Goal: Task Accomplishment & Management: Manage account settings

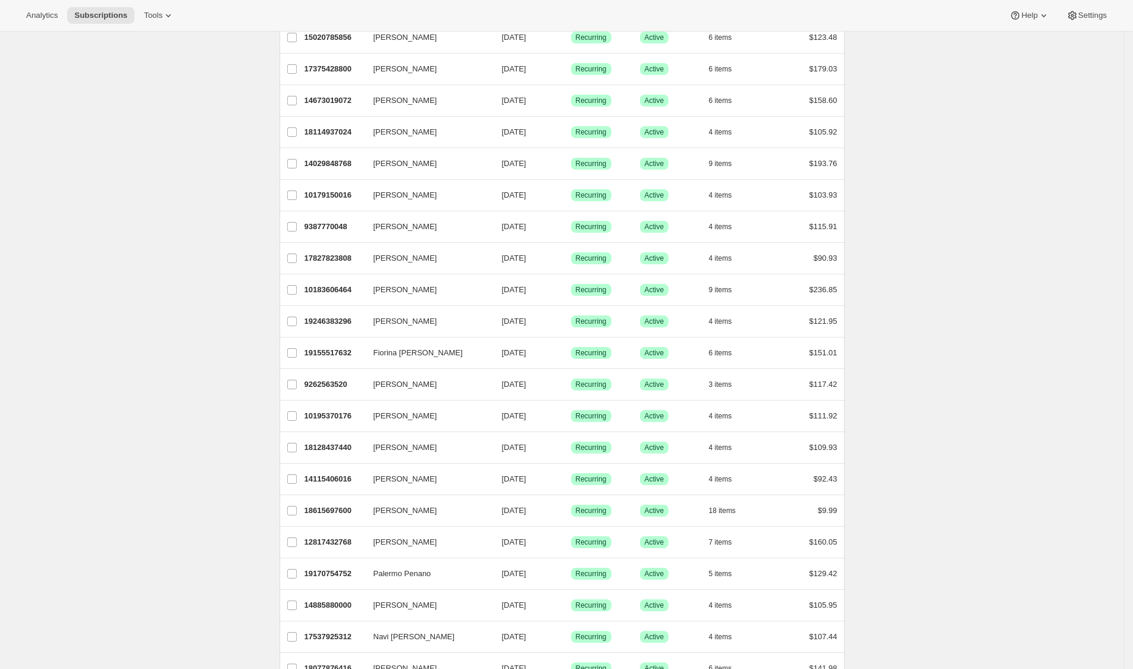
scroll to position [931, 0]
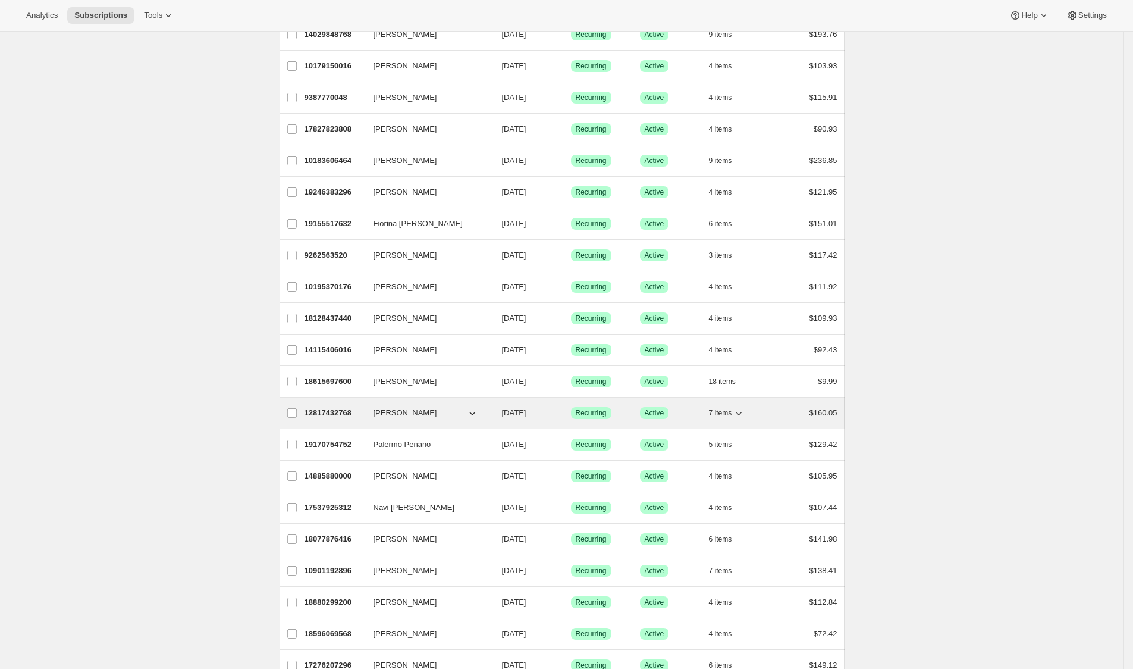
click at [327, 413] on div "12817432768 Lynne Kirkconnell 10/12/2025 Success Recurring Success Active 7 ite…" at bounding box center [571, 413] width 533 height 17
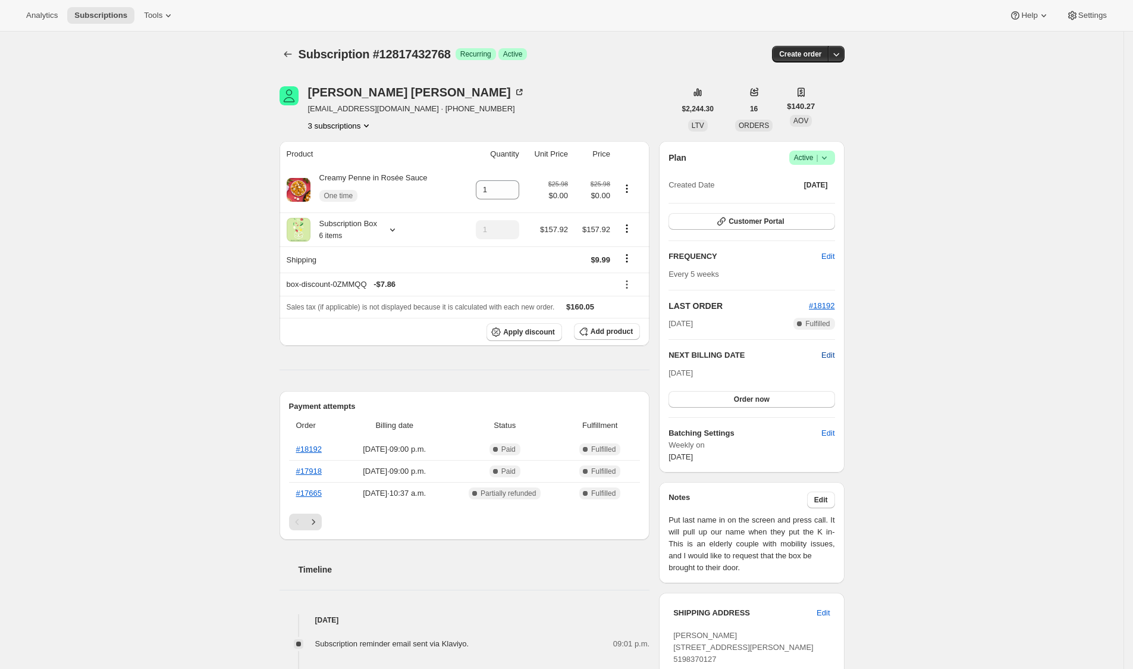
click at [829, 356] on span "Edit" at bounding box center [828, 355] width 13 height 12
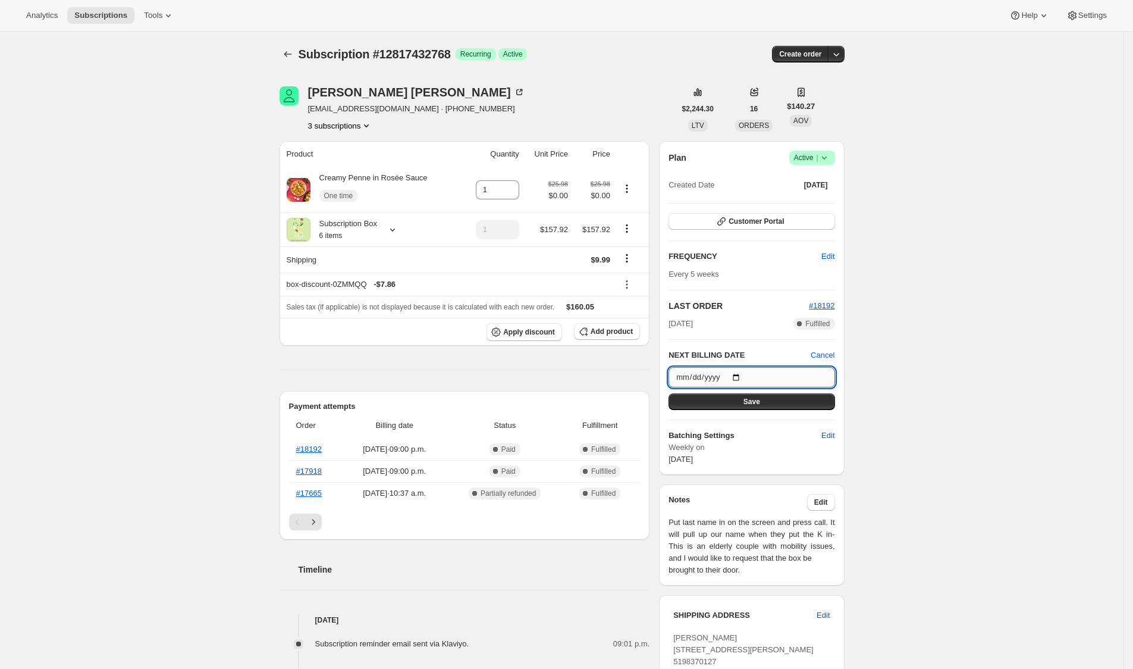
click at [748, 377] on input "2025-10-12" at bounding box center [752, 377] width 166 height 20
type input "2025-10-19"
click at [784, 405] on button "Save" at bounding box center [752, 401] width 166 height 17
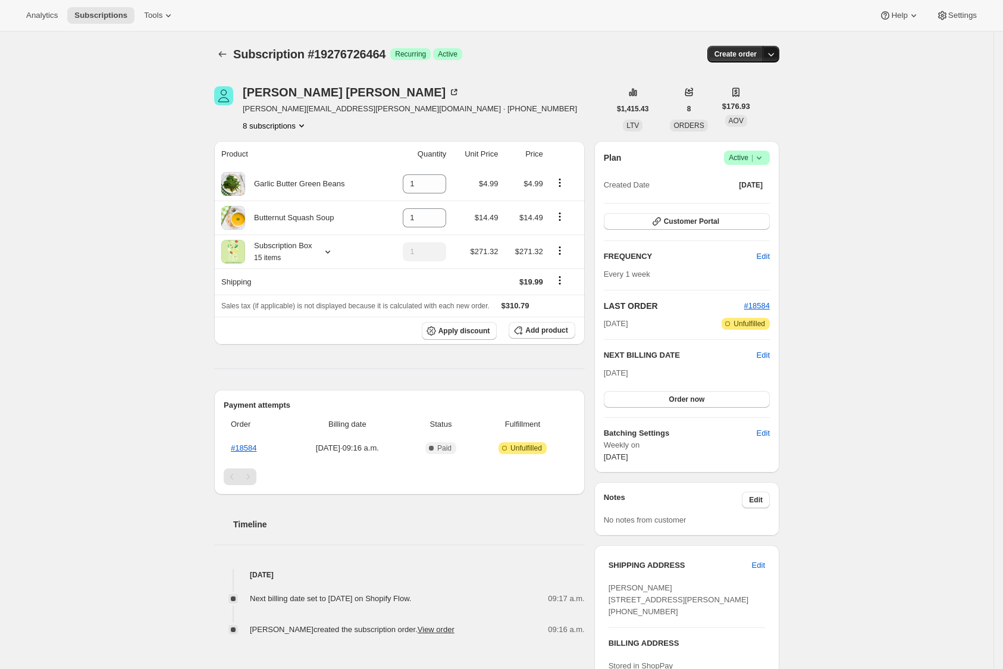
click at [775, 59] on icon "button" at bounding box center [771, 54] width 12 height 12
click at [769, 98] on span "Create custom one-time order" at bounding box center [724, 99] width 103 height 9
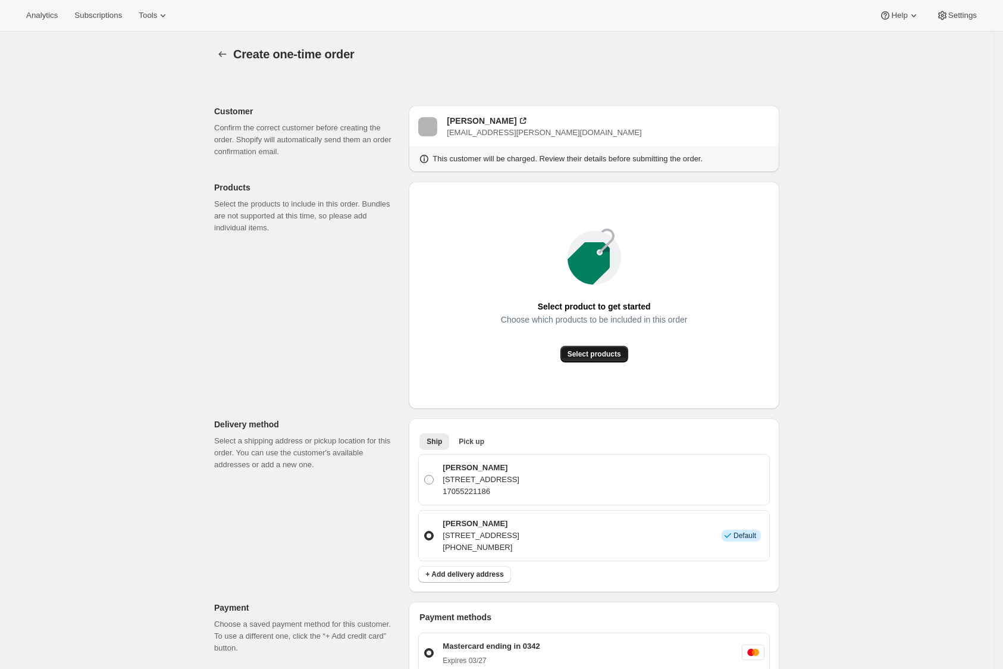
click at [619, 353] on span "Select products" at bounding box center [595, 354] width 54 height 10
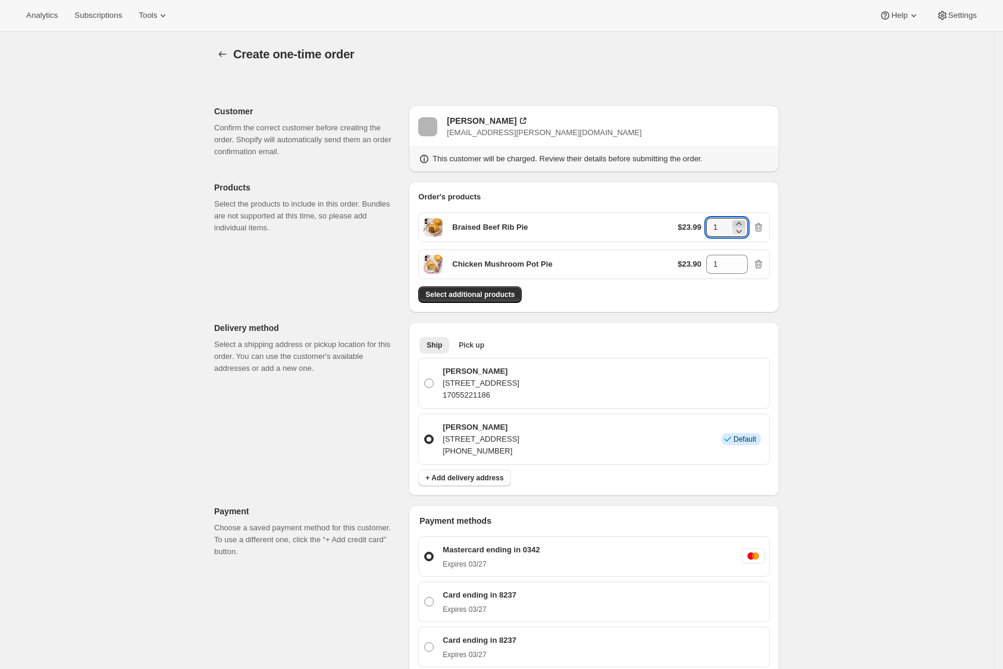
click at [744, 222] on icon at bounding box center [739, 224] width 12 height 12
type input "3"
click at [745, 261] on icon at bounding box center [739, 261] width 12 height 12
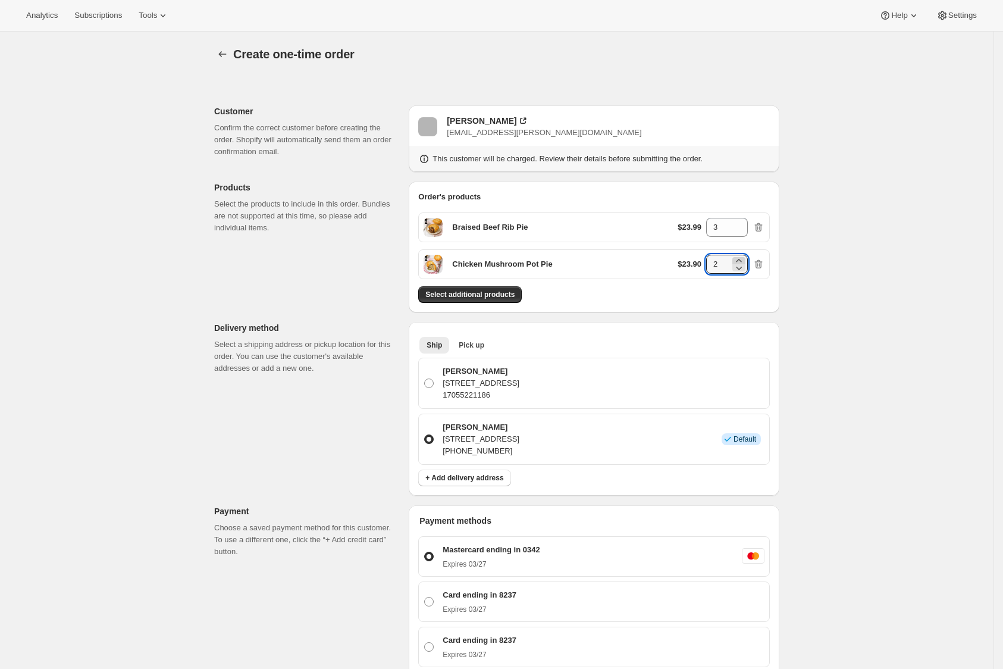
type input "3"
click at [865, 380] on div "Create one-time order. This page is ready Create one-time order Customer Confir…" at bounding box center [496, 655] width 993 height 1246
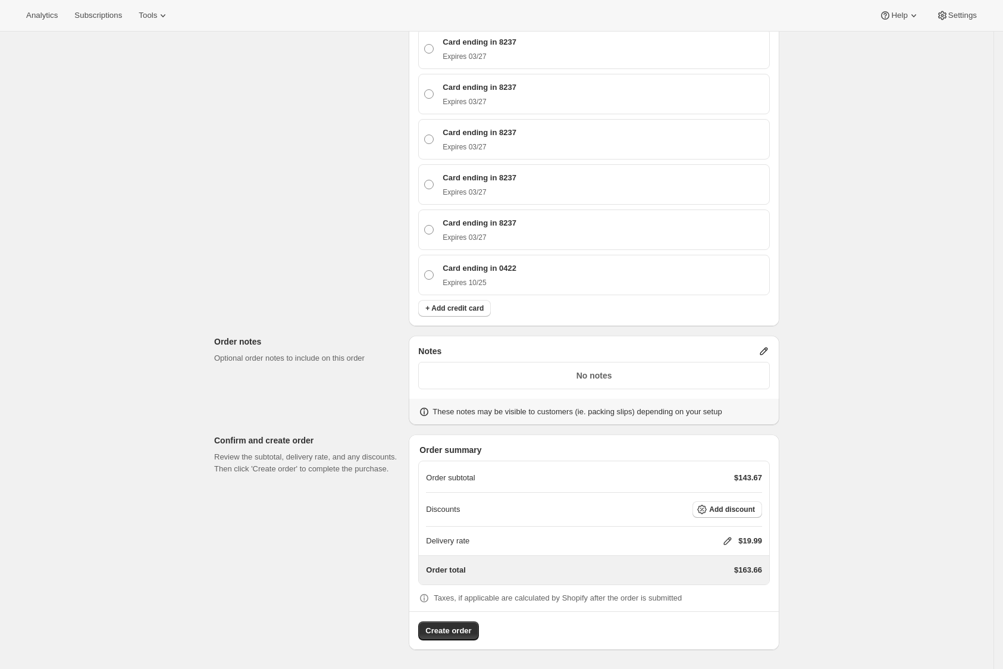
scroll to position [604, 0]
click at [728, 538] on icon at bounding box center [728, 541] width 12 height 12
click at [724, 610] on button "Save" at bounding box center [723, 618] width 31 height 17
click at [454, 635] on span "Create order" at bounding box center [448, 631] width 46 height 12
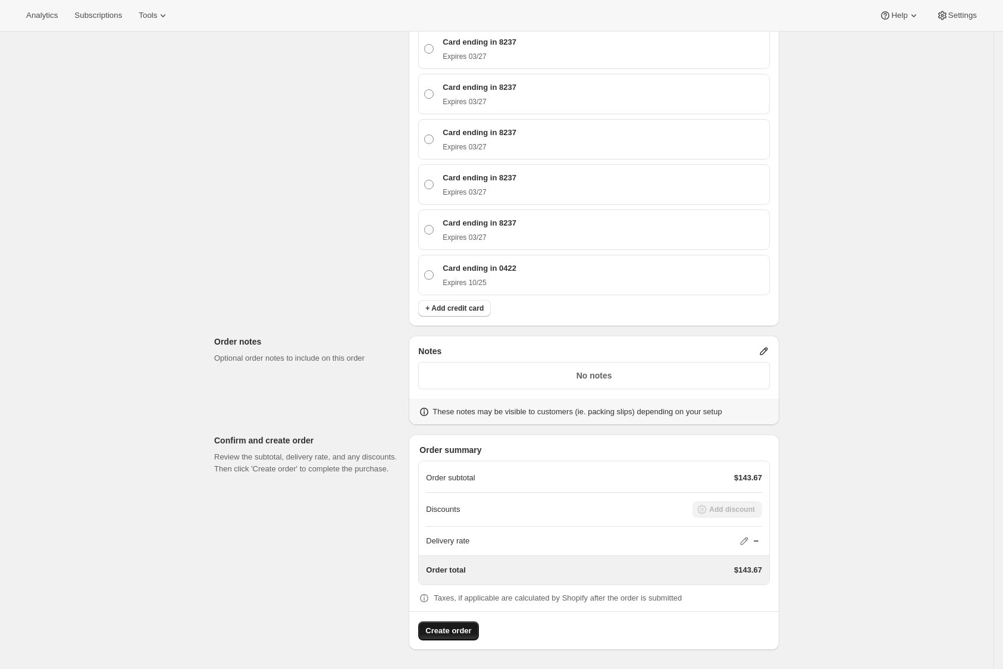
click at [465, 628] on div "Create order" at bounding box center [593, 625] width 369 height 29
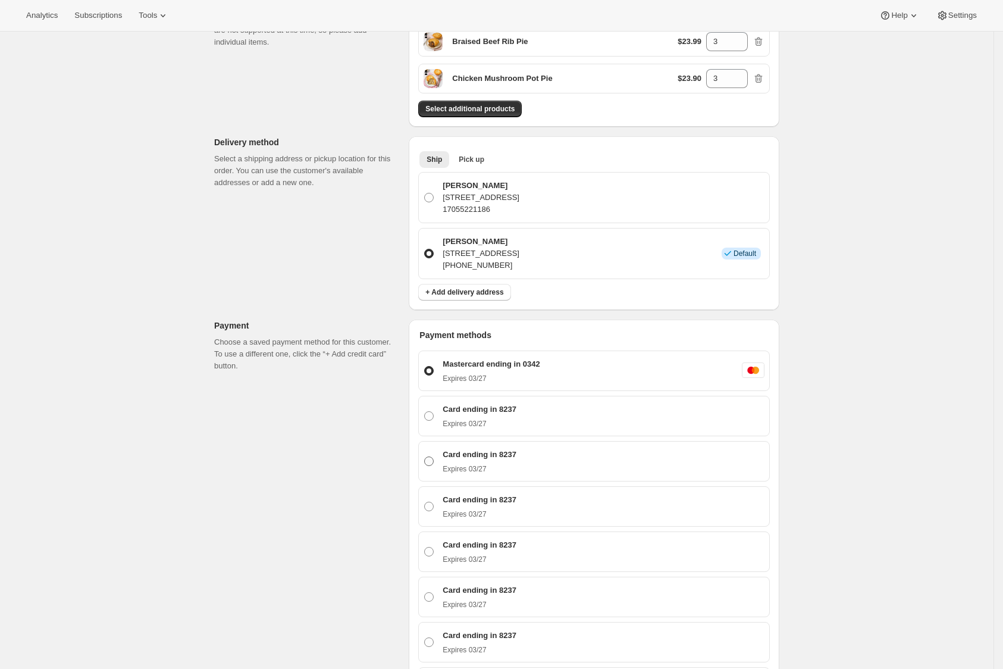
scroll to position [264, 0]
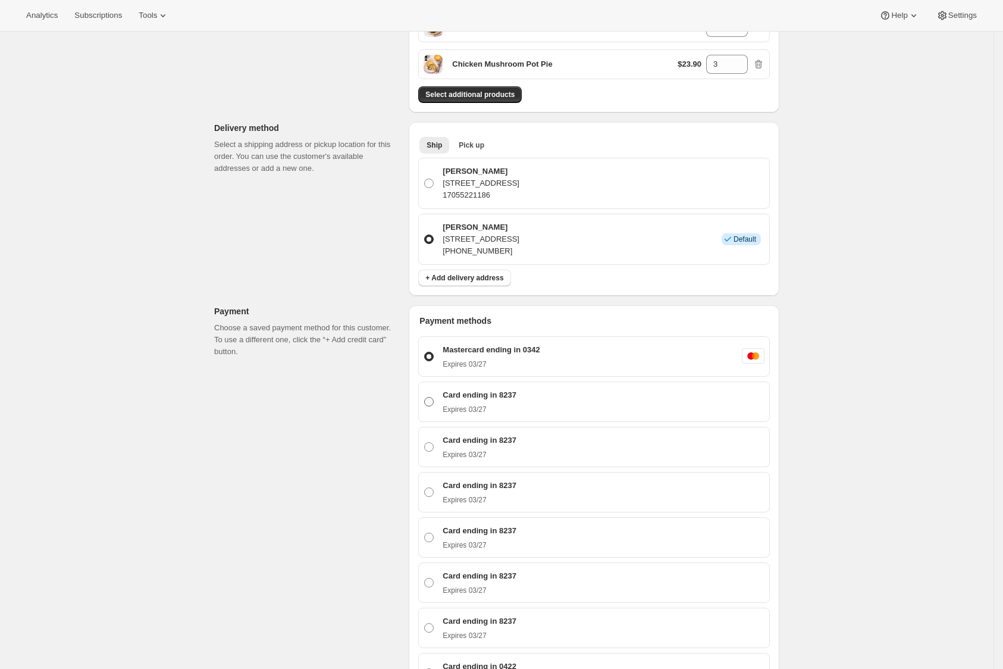
click at [431, 411] on label "Card ending in 8237 Expires 03/27" at bounding box center [594, 402] width 341 height 30
click at [425, 397] on input "Card ending in 8237 Expires 03/27" at bounding box center [424, 397] width 1 height 1
radio input "true"
click at [440, 362] on label "Mastercard ending in 0342 Expires 03/27" at bounding box center [594, 356] width 341 height 30
click at [425, 352] on input "Mastercard ending in 0342 Expires 03/27" at bounding box center [424, 352] width 1 height 1
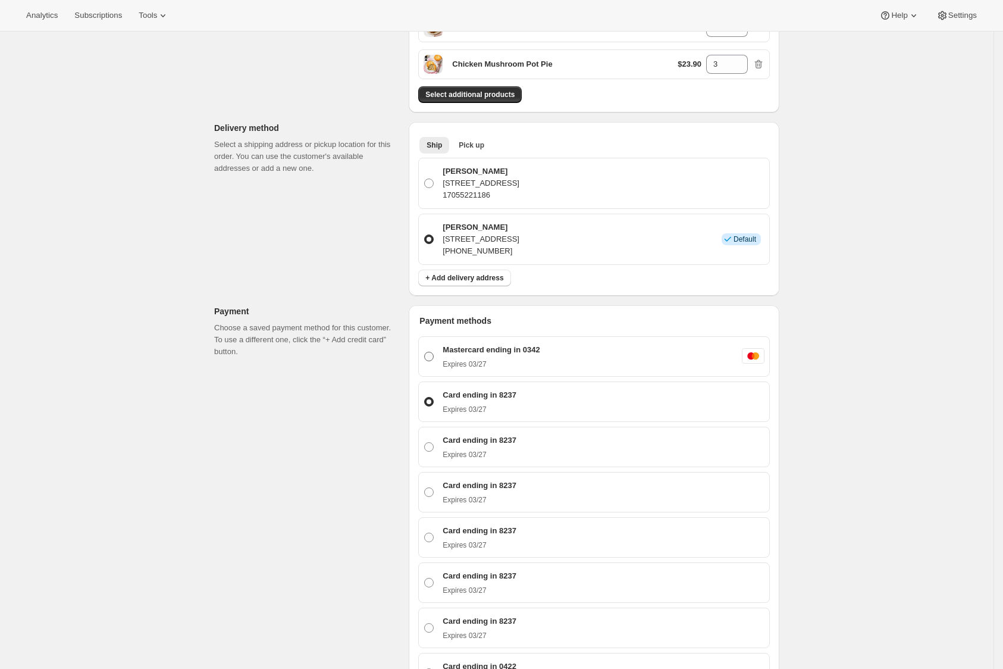
radio input "true"
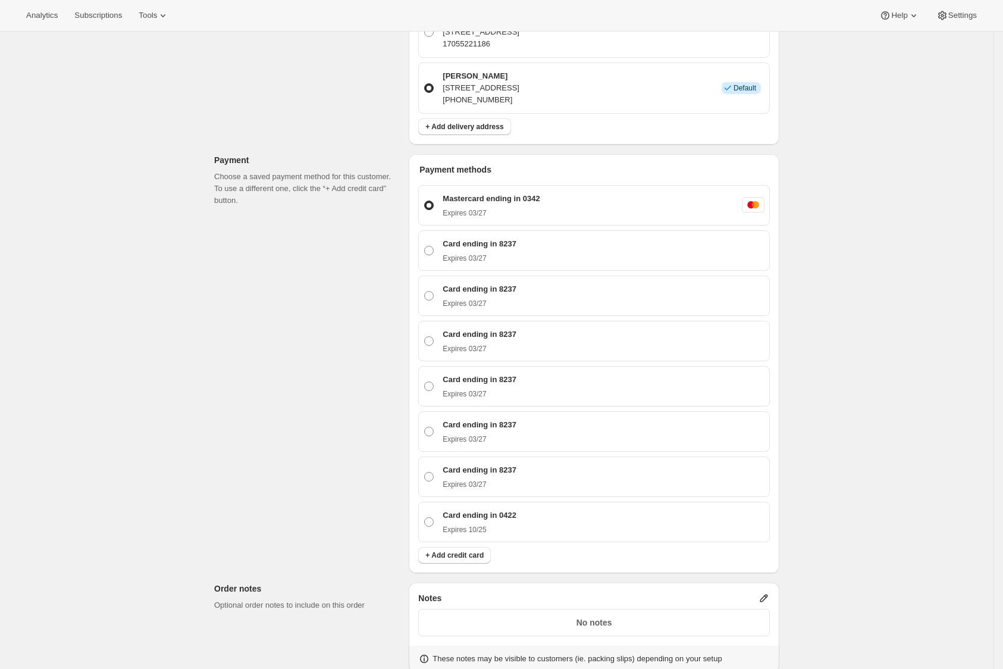
scroll to position [410, 0]
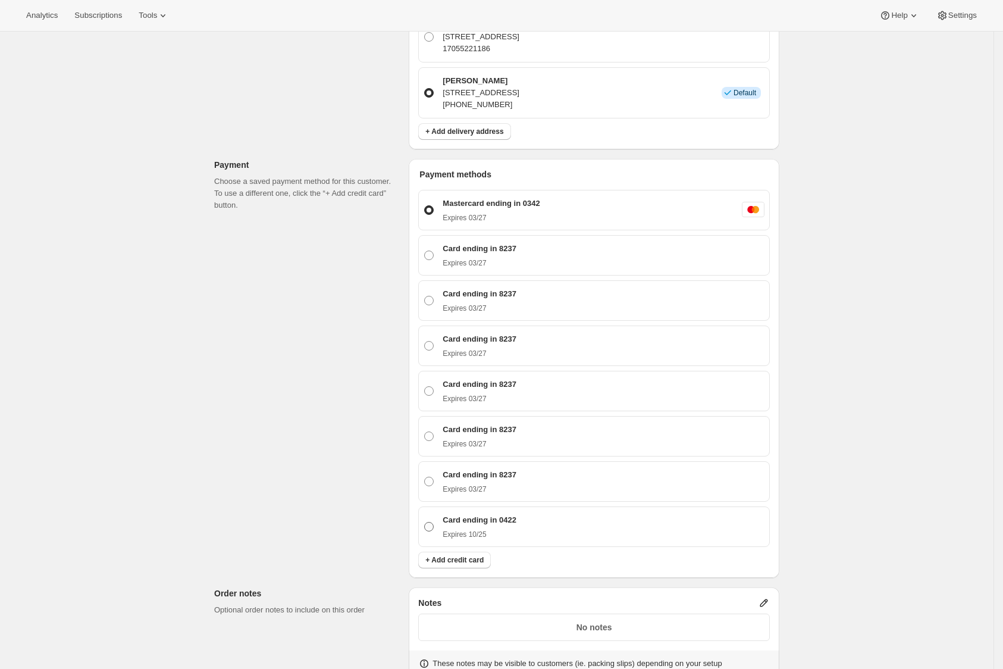
click at [434, 531] on span at bounding box center [429, 527] width 10 height 10
click at [425, 522] on input "Card ending in 0422 Expires 10/25" at bounding box center [424, 522] width 1 height 1
radio input "true"
click at [971, 513] on div "Create one-time order. This page is ready Create one-time order Order failed We…" at bounding box center [496, 276] width 993 height 1310
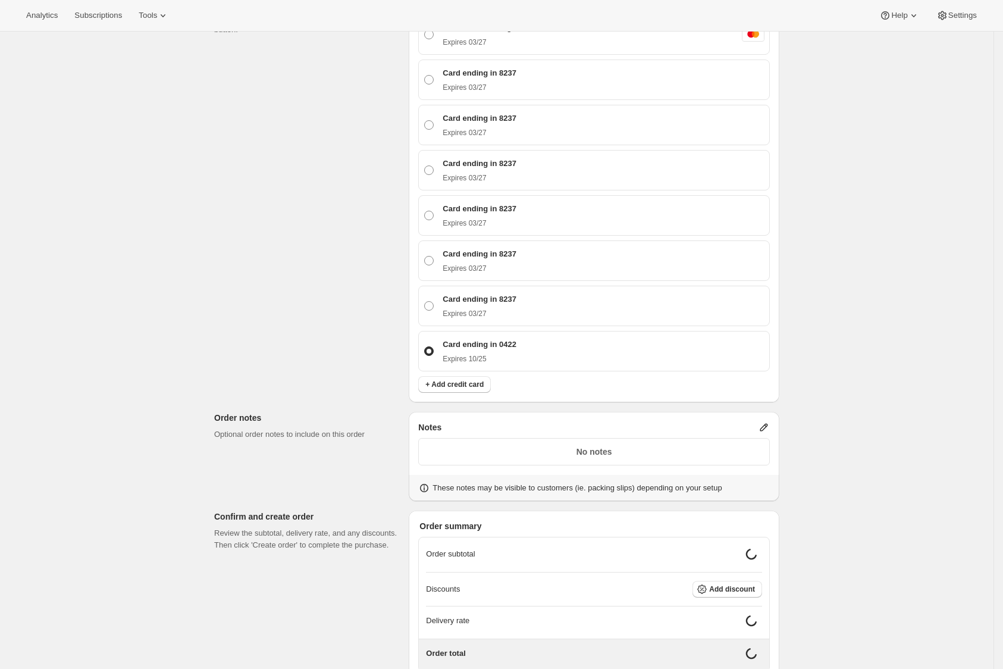
scroll to position [669, 0]
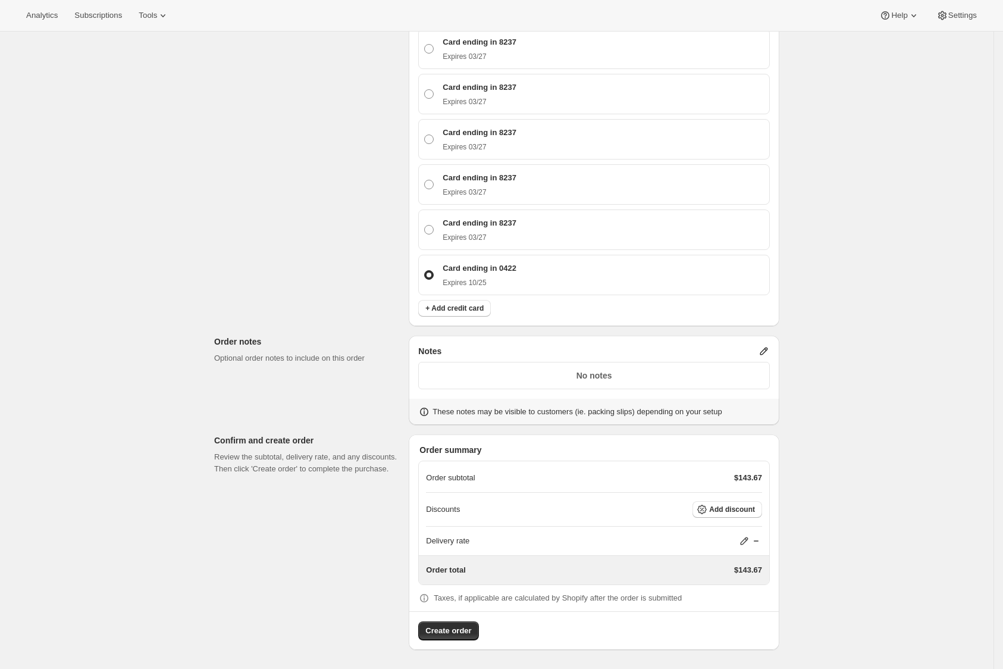
drag, startPoint x: 465, startPoint y: 633, endPoint x: 895, endPoint y: 535, distance: 440.6
click at [895, 535] on div "Create one-time order. This page is ready Create one-time order Order failed We…" at bounding box center [496, 18] width 993 height 1299
click at [738, 513] on button "Add discount" at bounding box center [727, 509] width 70 height 17
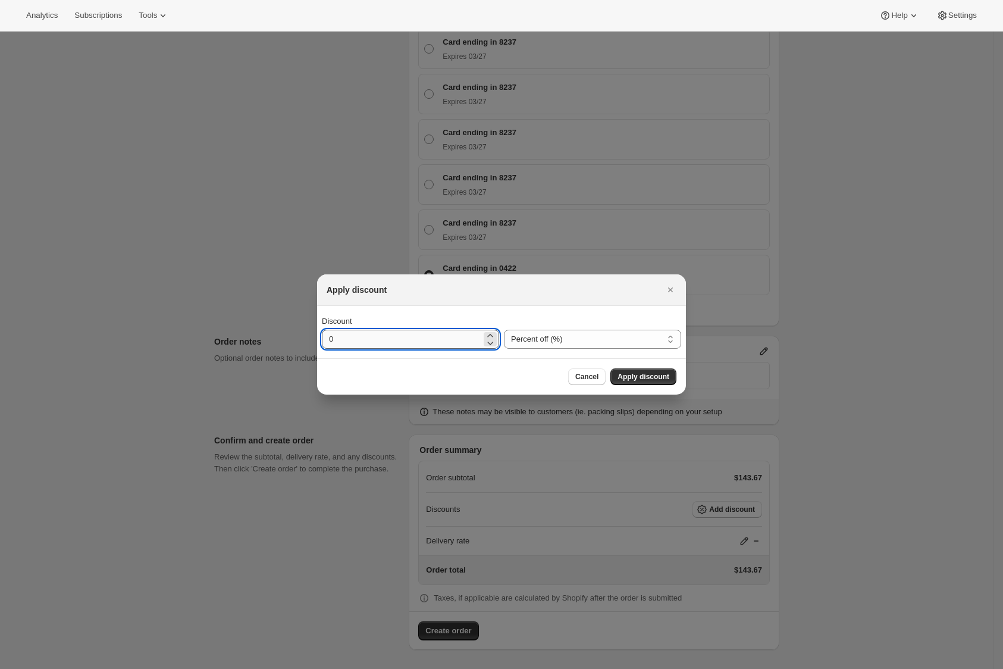
click at [418, 332] on input "0" at bounding box center [401, 339] width 159 height 19
type input "10"
click at [640, 381] on span "Apply discount" at bounding box center [643, 377] width 52 height 10
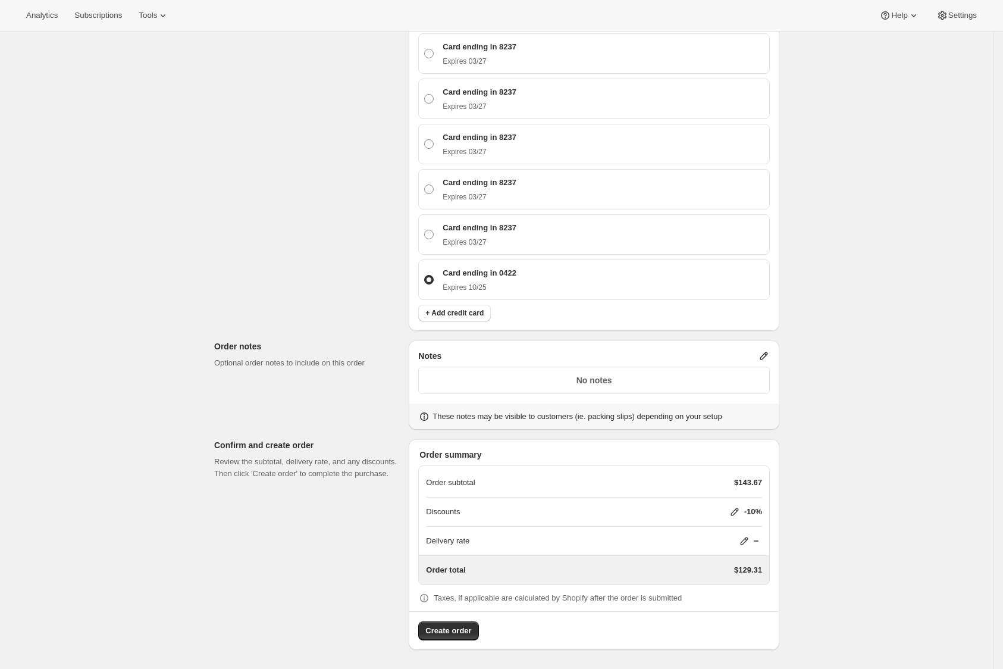
click at [930, 455] on div "Create one-time order. This page is ready Create one-time order Order failed We…" at bounding box center [496, 21] width 993 height 1294
click at [457, 634] on span "Create order" at bounding box center [448, 631] width 46 height 12
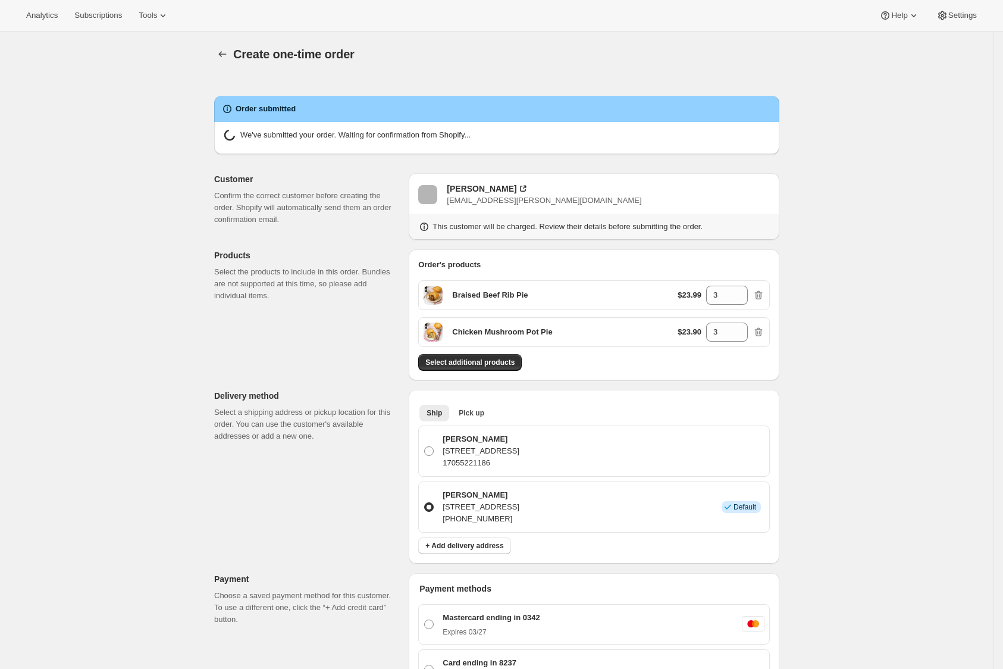
radio input "false"
radio input "true"
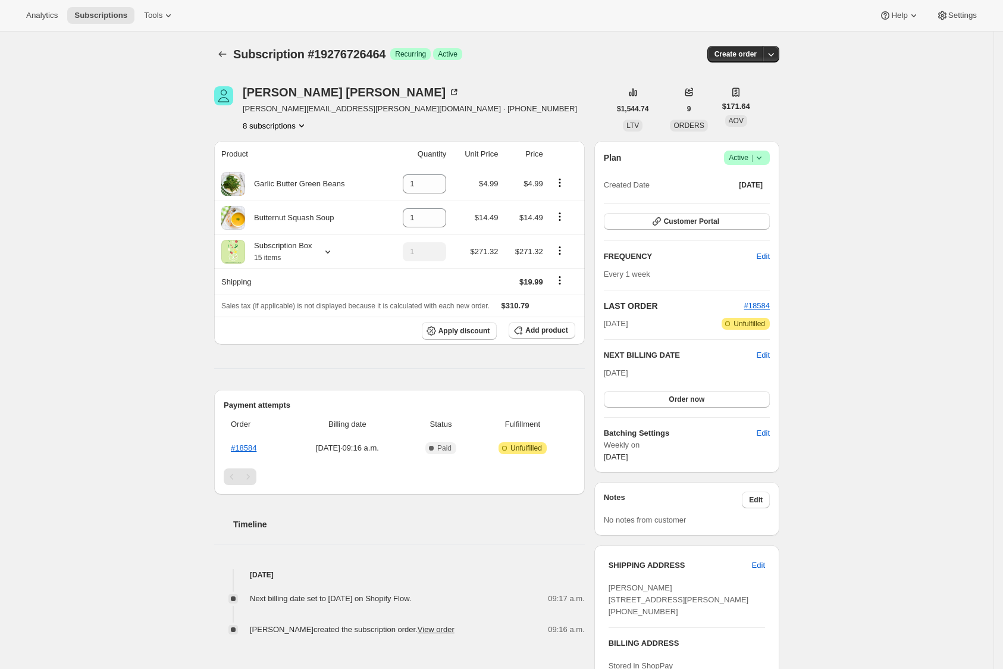
click at [304, 126] on icon "Product actions" at bounding box center [301, 125] width 5 height 3
click at [224, 48] on icon "Subscriptions" at bounding box center [223, 54] width 12 height 12
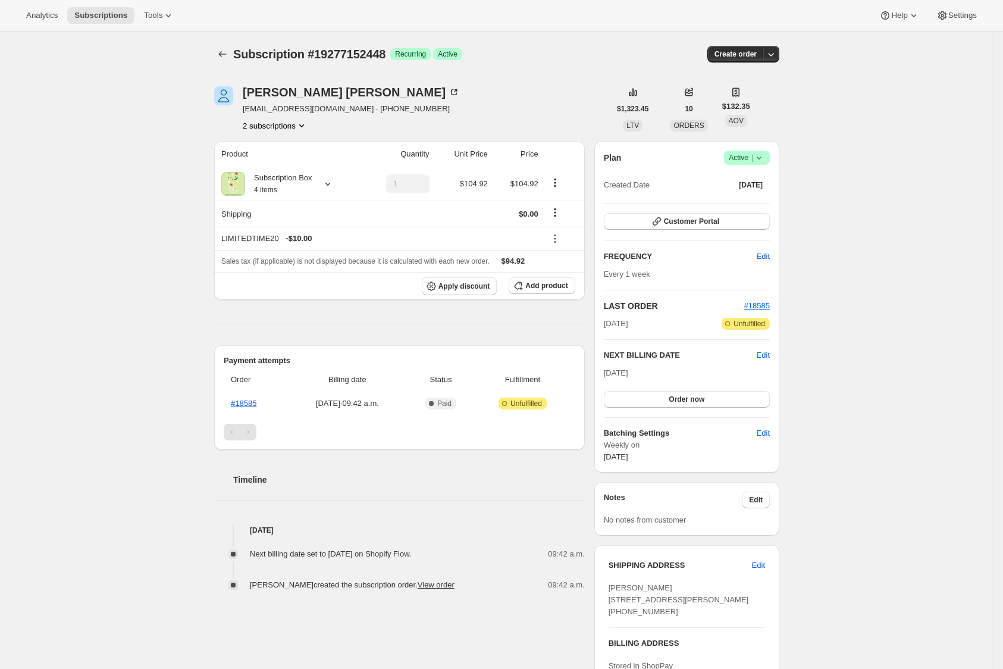
click at [308, 124] on icon "Product actions" at bounding box center [302, 126] width 12 height 12
click at [156, 217] on div "Subscription #19277152448. This page is ready Subscription #19277152448 Success…" at bounding box center [496, 446] width 993 height 829
click at [308, 124] on icon "Product actions" at bounding box center [302, 126] width 12 height 12
click at [276, 171] on span "9330655424" at bounding box center [258, 168] width 43 height 9
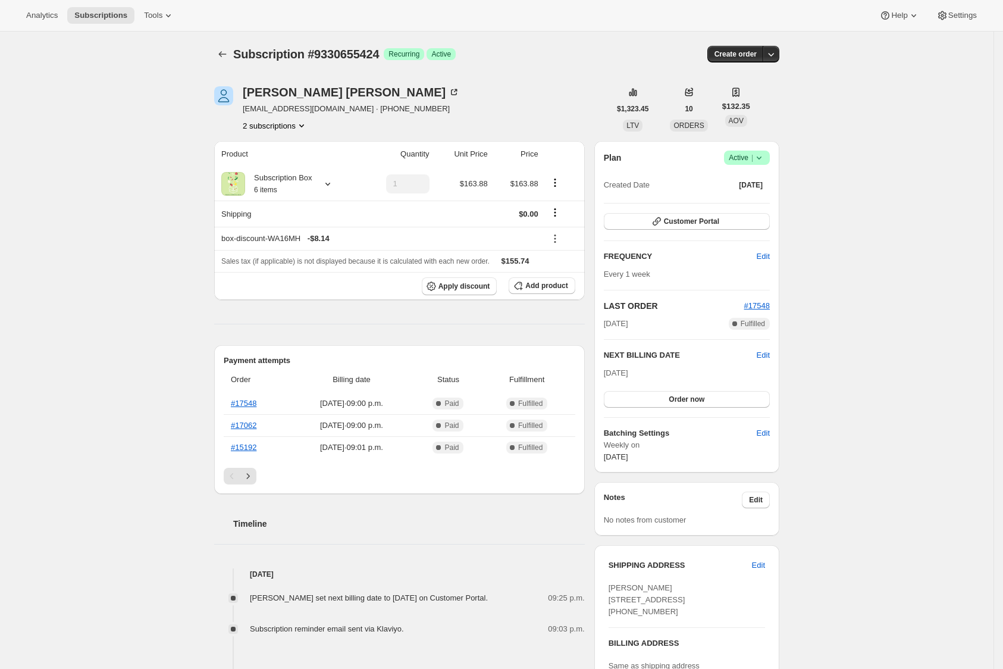
click at [308, 125] on icon "Product actions" at bounding box center [302, 126] width 12 height 12
click at [286, 157] on ul "19277152448 9330655424 Info Current" at bounding box center [278, 157] width 86 height 39
click at [286, 146] on span "19277152448" at bounding box center [263, 147] width 48 height 9
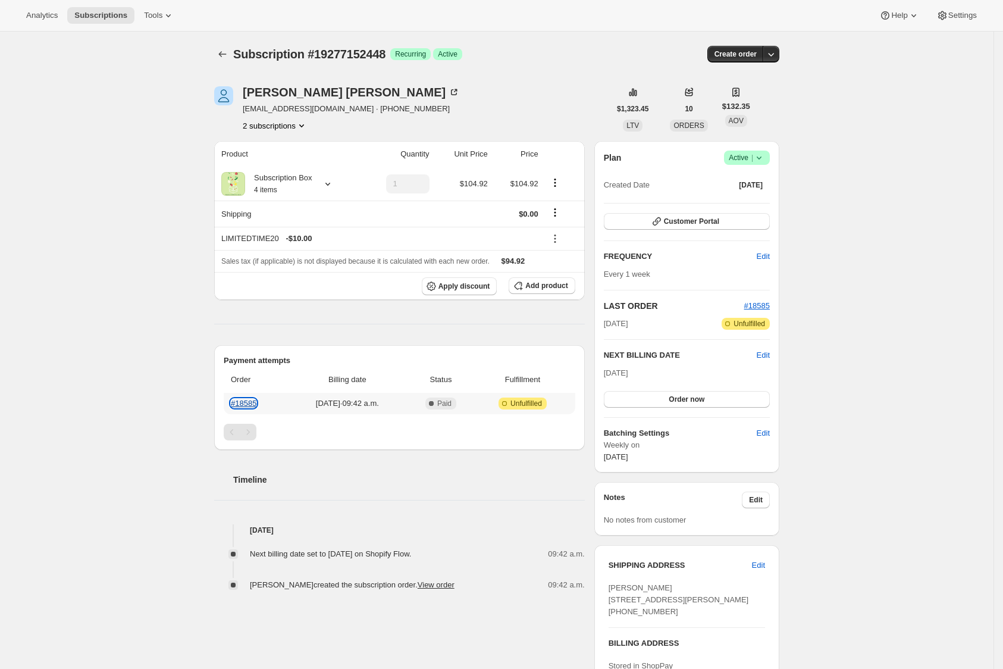
click at [242, 402] on link "#18585" at bounding box center [244, 403] width 26 height 9
click at [306, 121] on icon "Product actions" at bounding box center [302, 126] width 12 height 12
click at [304, 175] on button "9330655424" at bounding box center [279, 167] width 90 height 19
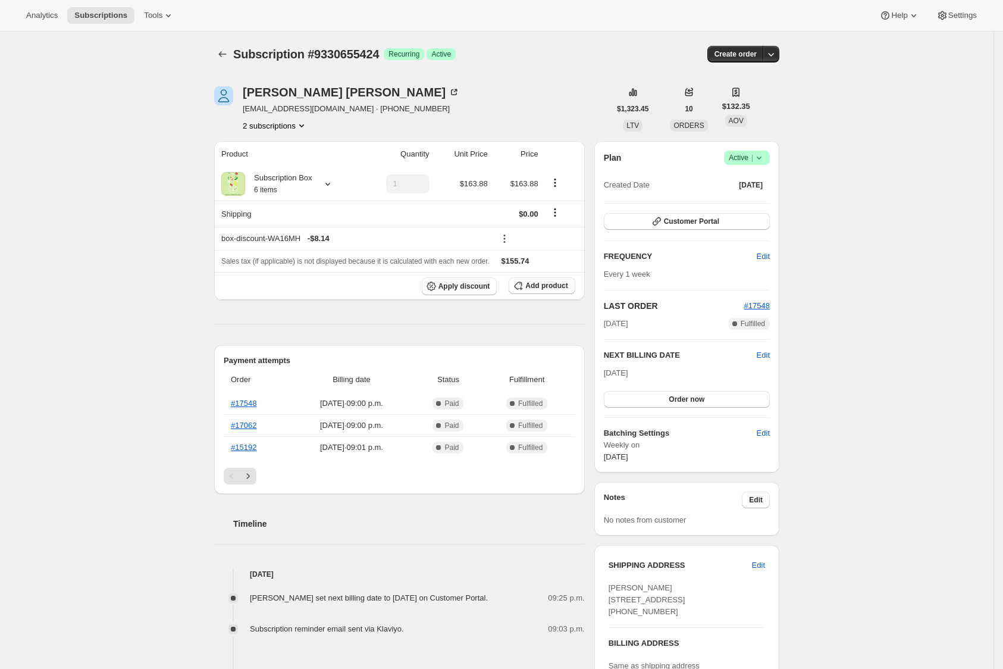
click at [769, 161] on span "Success Active |" at bounding box center [747, 158] width 46 height 14
click at [765, 204] on span "Cancel subscription" at bounding box center [747, 201] width 67 height 9
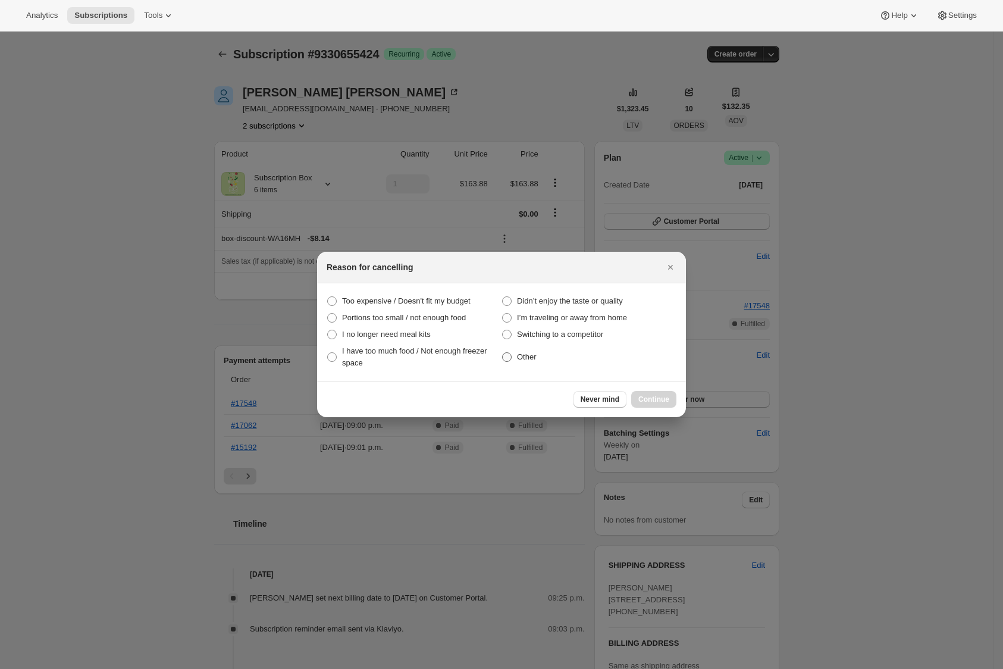
click at [510, 349] on label "Other" at bounding box center [588, 357] width 175 height 29
click at [503, 352] on input "Other" at bounding box center [502, 352] width 1 height 1
radio input "true"
click at [635, 397] on button "Continue" at bounding box center [653, 399] width 45 height 17
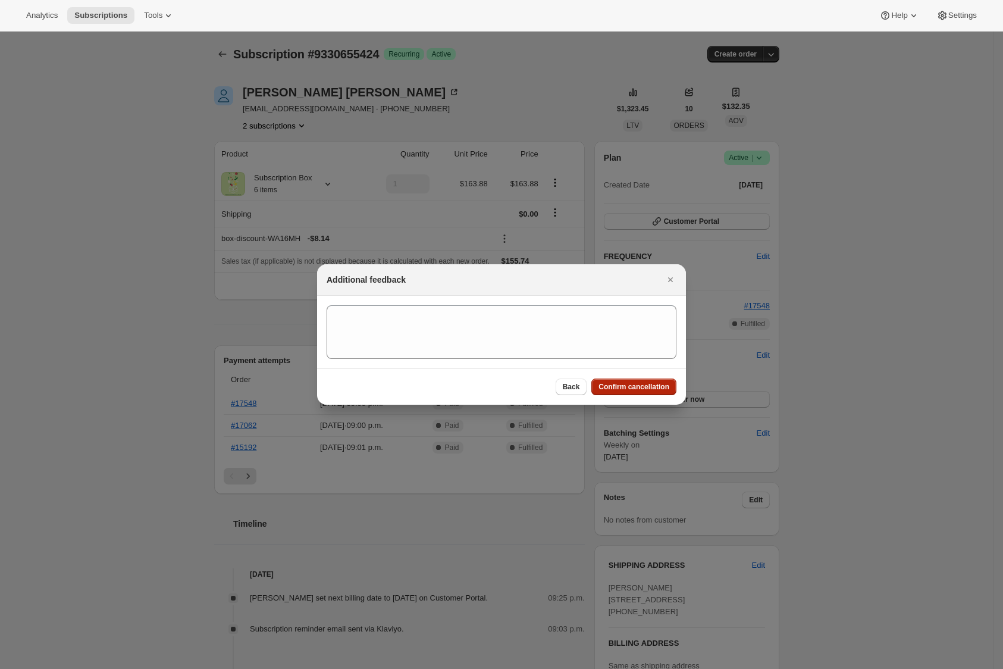
click at [627, 388] on span "Confirm cancellation" at bounding box center [633, 387] width 71 height 10
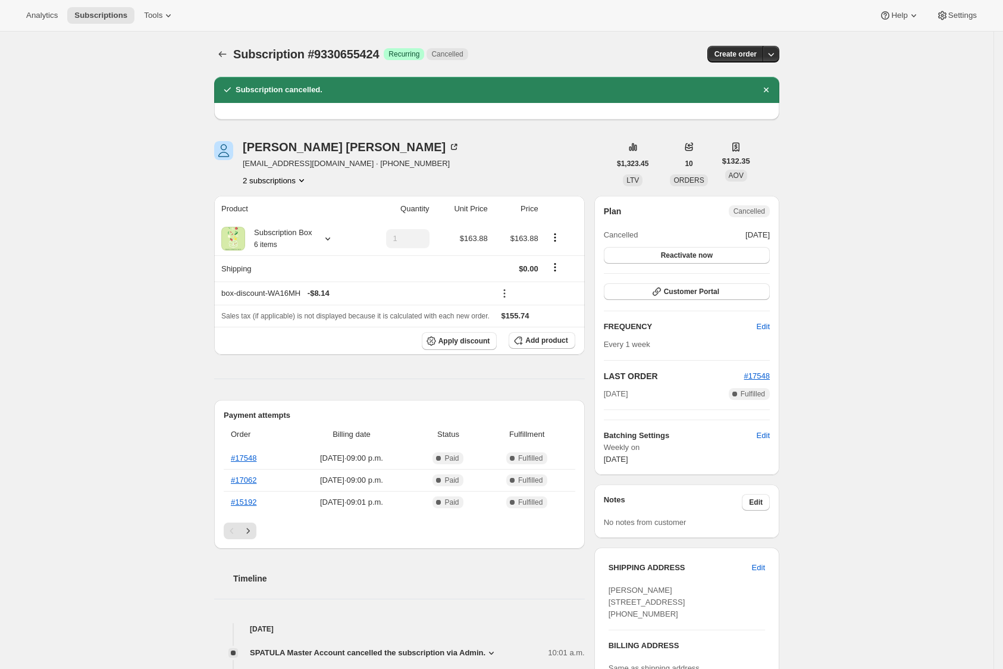
click at [307, 180] on icon "Product actions" at bounding box center [302, 180] width 12 height 12
click at [291, 206] on span "19277152448" at bounding box center [278, 203] width 79 height 12
